Goal: Task Accomplishment & Management: Use online tool/utility

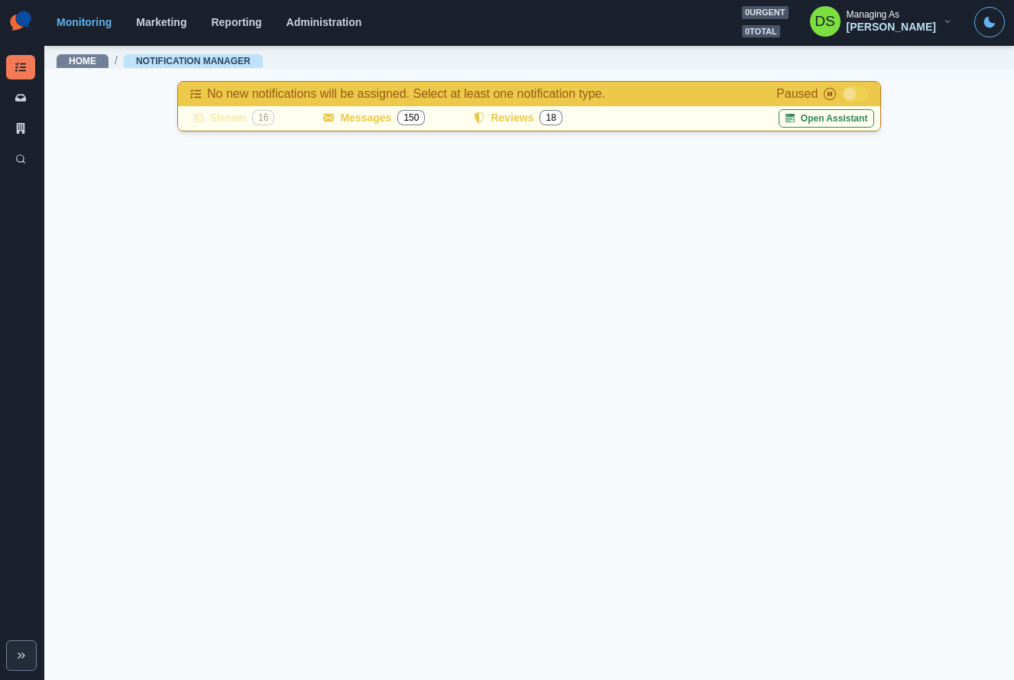
click at [339, 330] on main "Home / Notification Manager No new notifications will be assigned. Select at le…" at bounding box center [529, 362] width 970 height 636
click at [289, 274] on main "Home / Notification Manager No new notifications will be assigned. Select at le…" at bounding box center [529, 362] width 970 height 636
click at [161, 170] on main "Home / Notification Manager No new notifications will be assigned. Select at le…" at bounding box center [529, 362] width 970 height 636
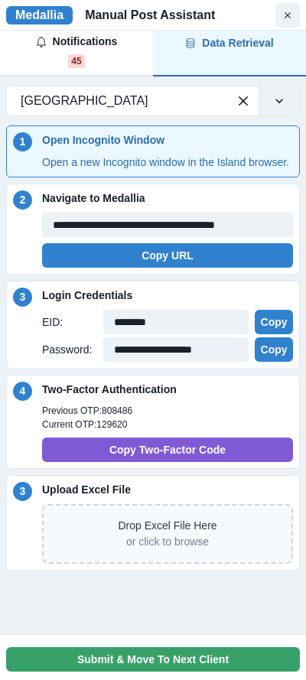
click at [170, 498] on p "Upload Excel File" at bounding box center [167, 490] width 251 height 16
